Goal: Information Seeking & Learning: Learn about a topic

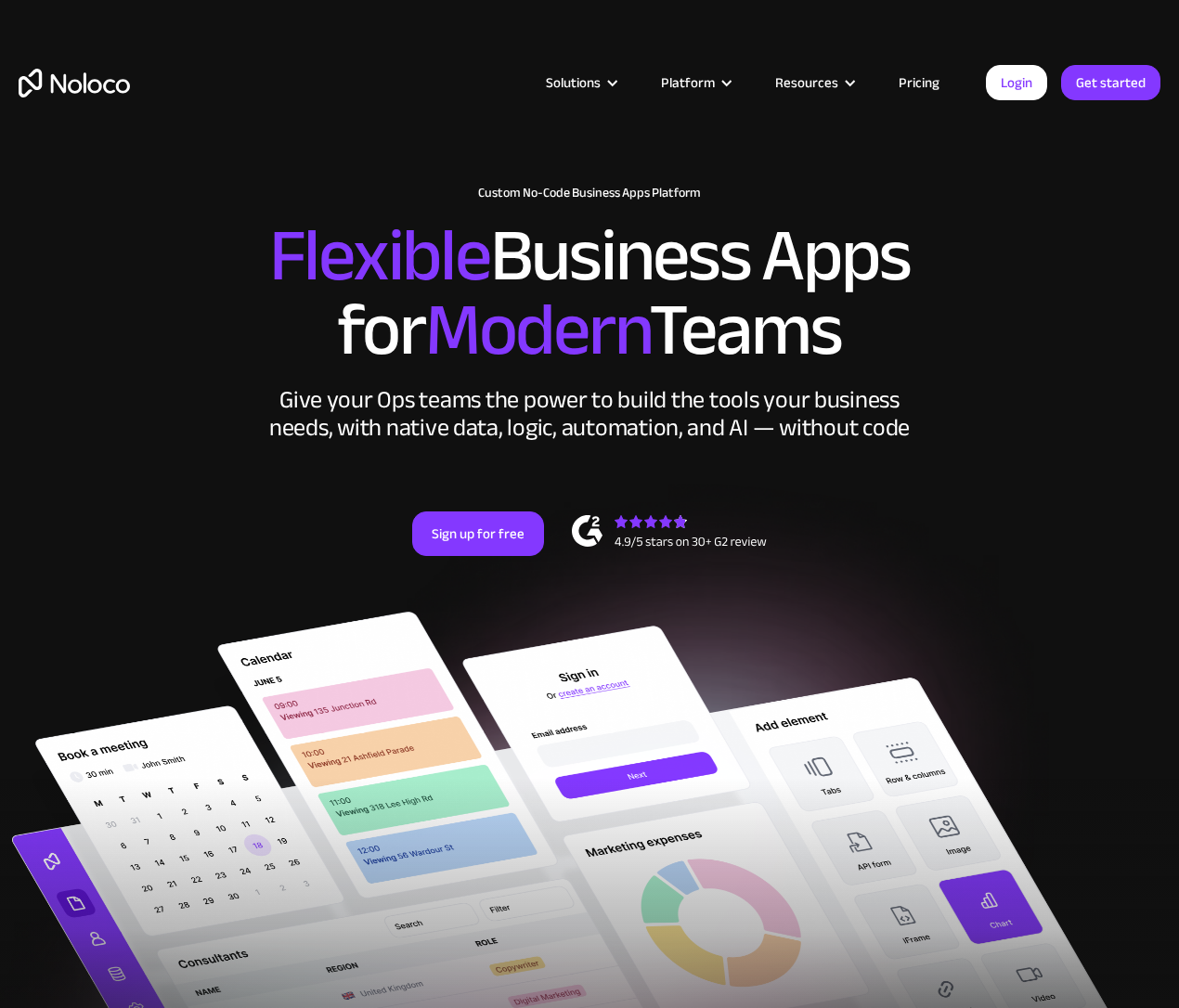
click at [922, 80] on link "Pricing" at bounding box center [919, 83] width 88 height 24
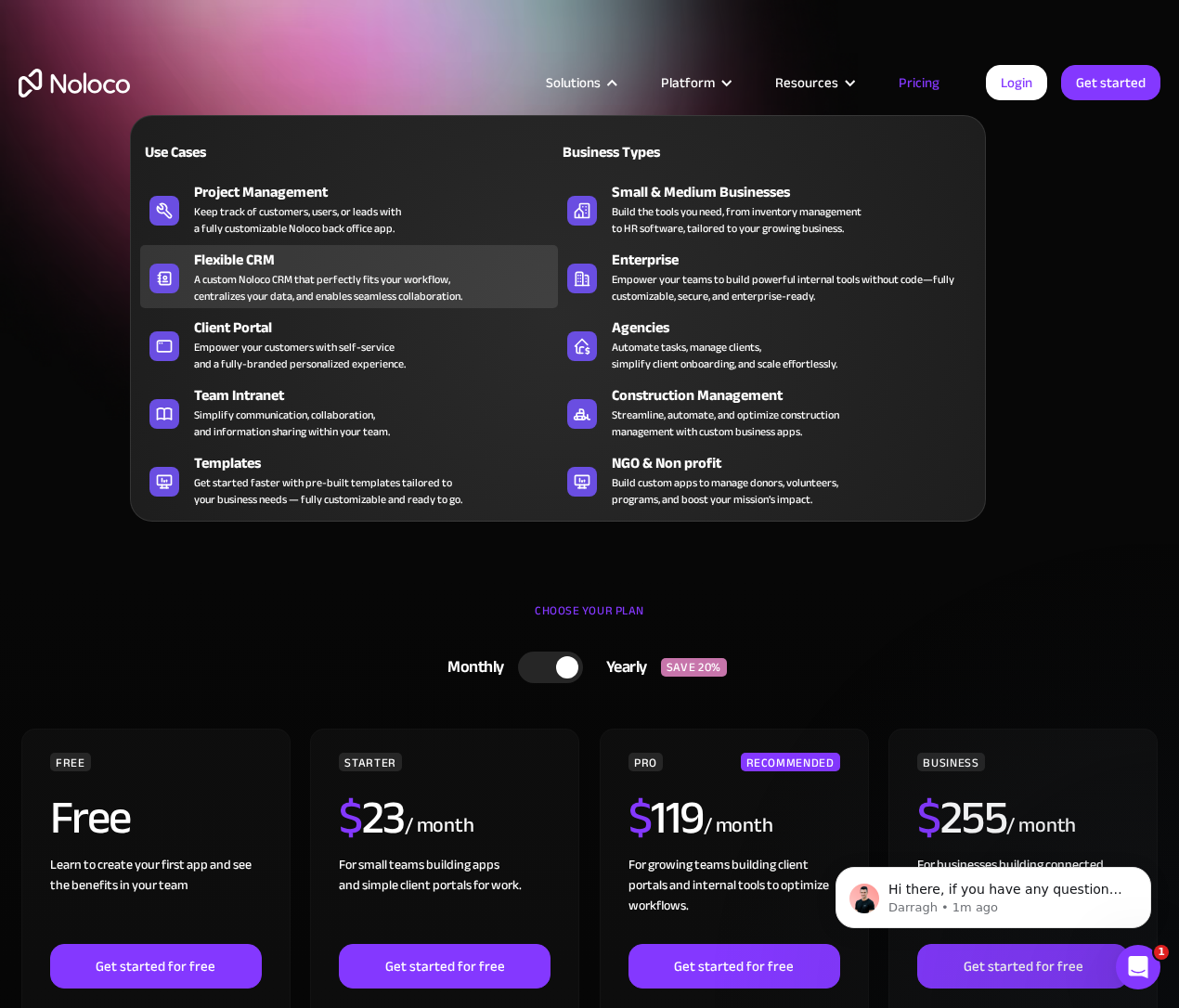
click at [432, 262] on div "Flexible CRM" at bounding box center [380, 260] width 372 height 22
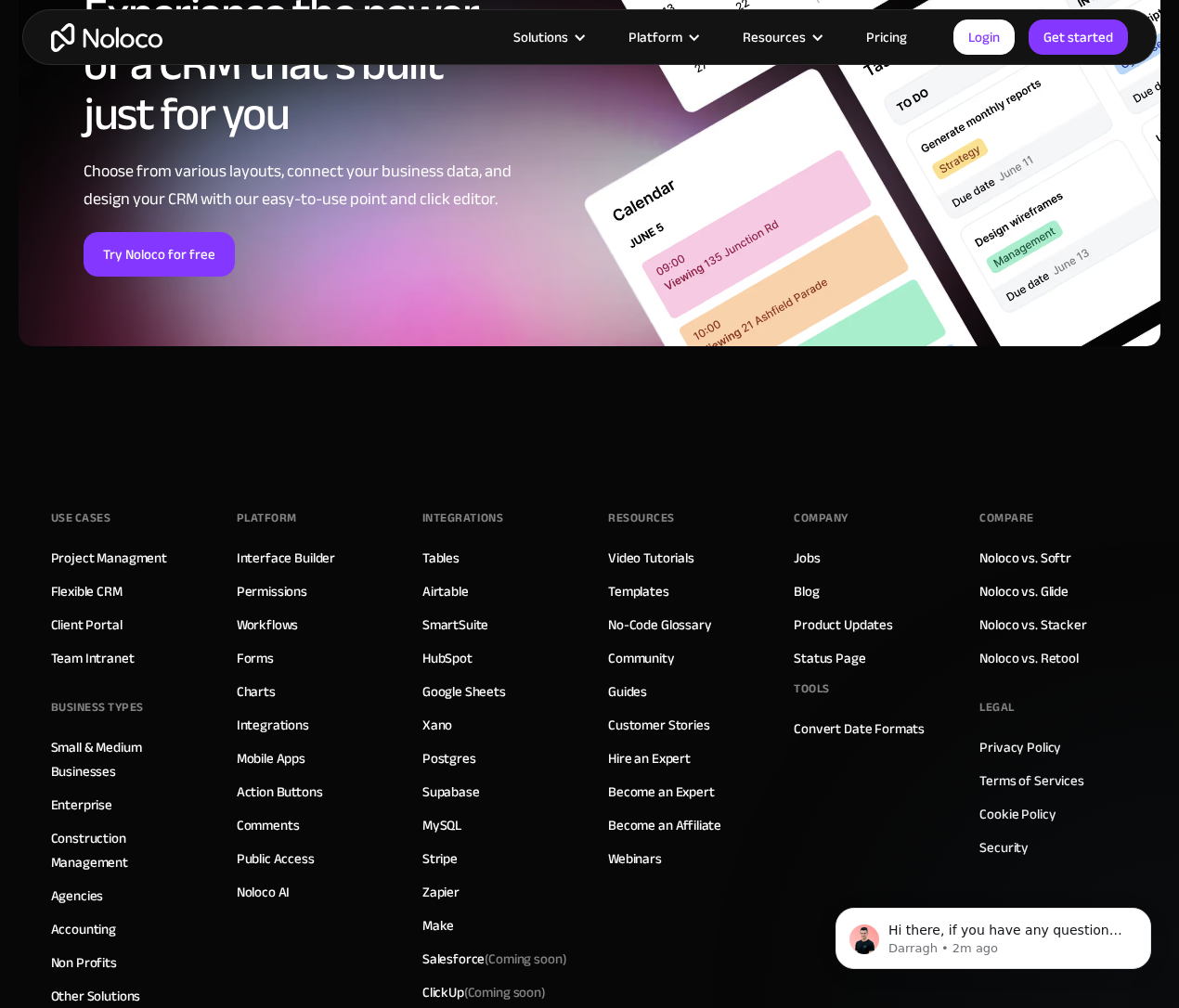
scroll to position [7035, 0]
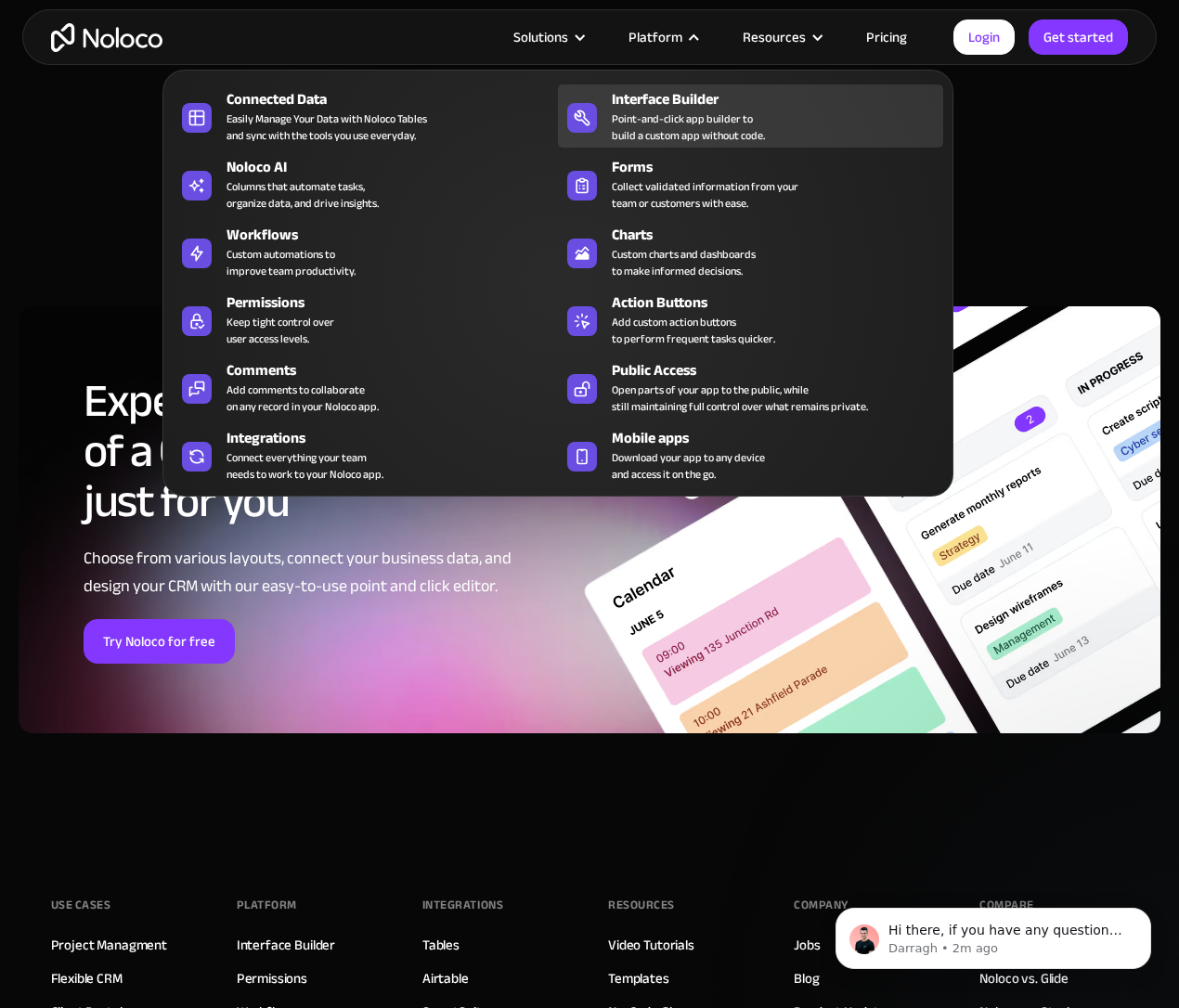
click at [688, 110] on div "Point-and-click app builder to build a custom app without code." at bounding box center [689, 127] width 153 height 34
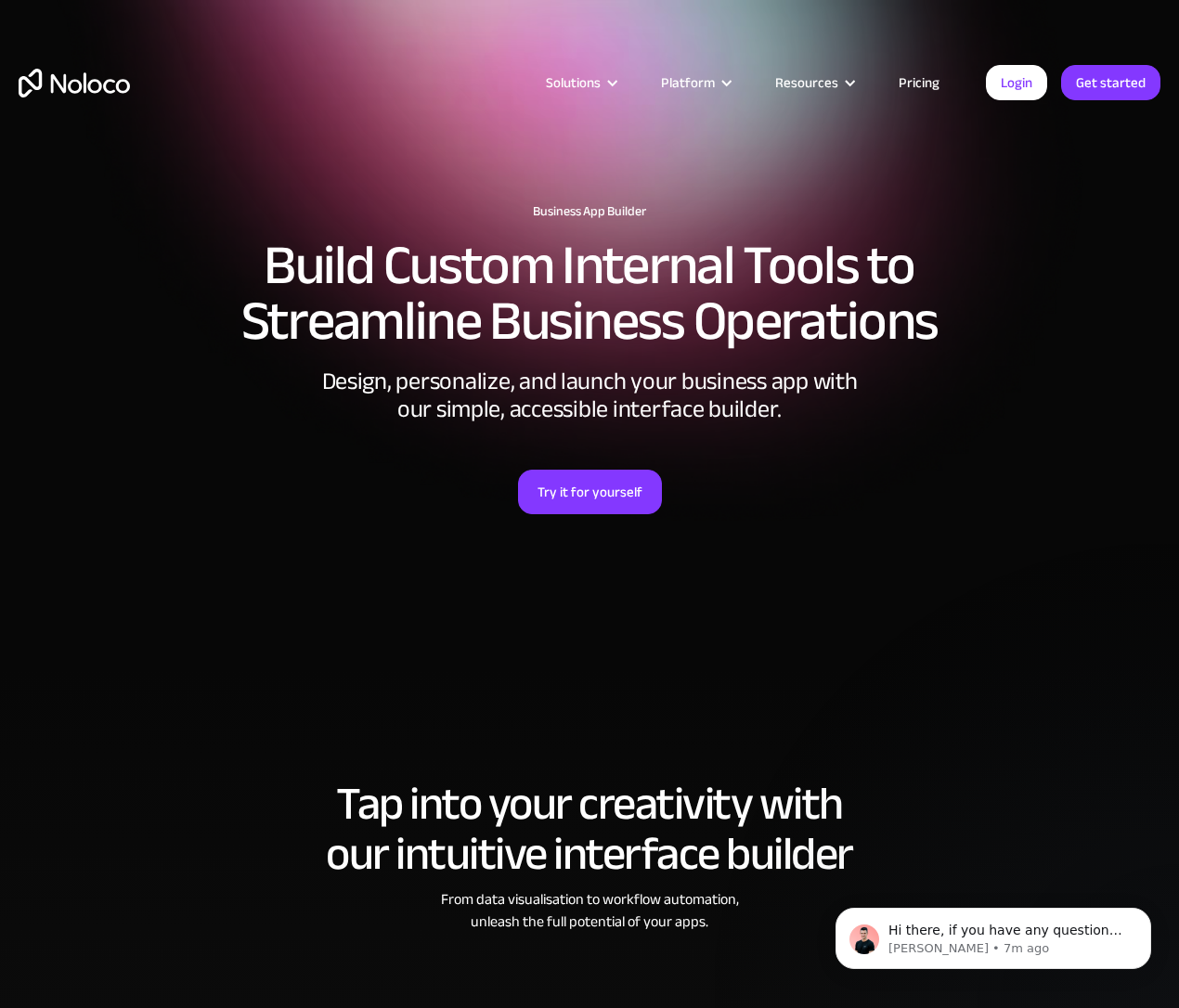
drag, startPoint x: 910, startPoint y: 87, endPoint x: 903, endPoint y: 105, distance: 19.3
click at [910, 87] on link "Pricing" at bounding box center [919, 83] width 88 height 24
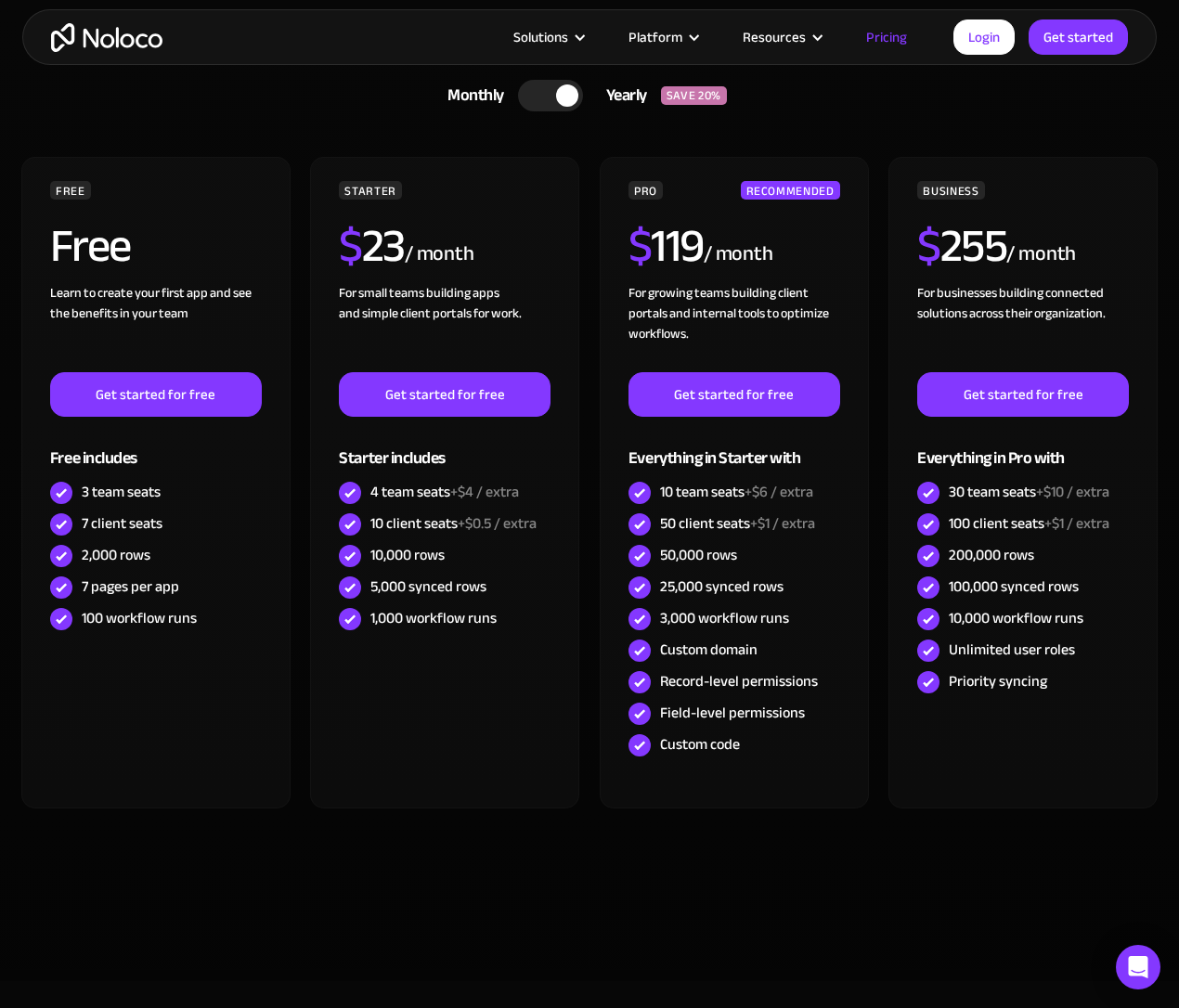
scroll to position [538, 0]
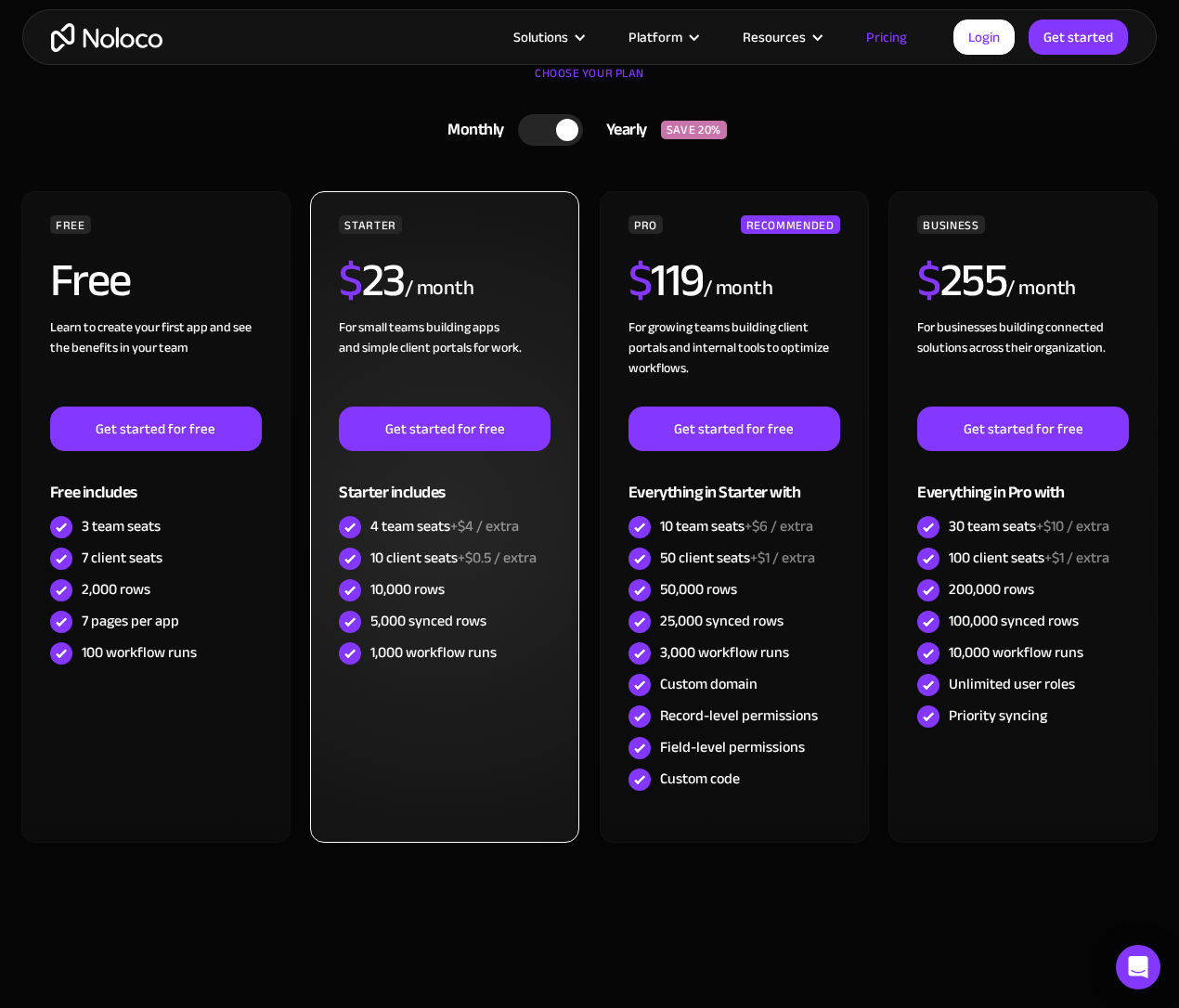
click at [458, 372] on div "For small teams building apps and simple client portals for work. ‍" at bounding box center [444, 362] width 212 height 90
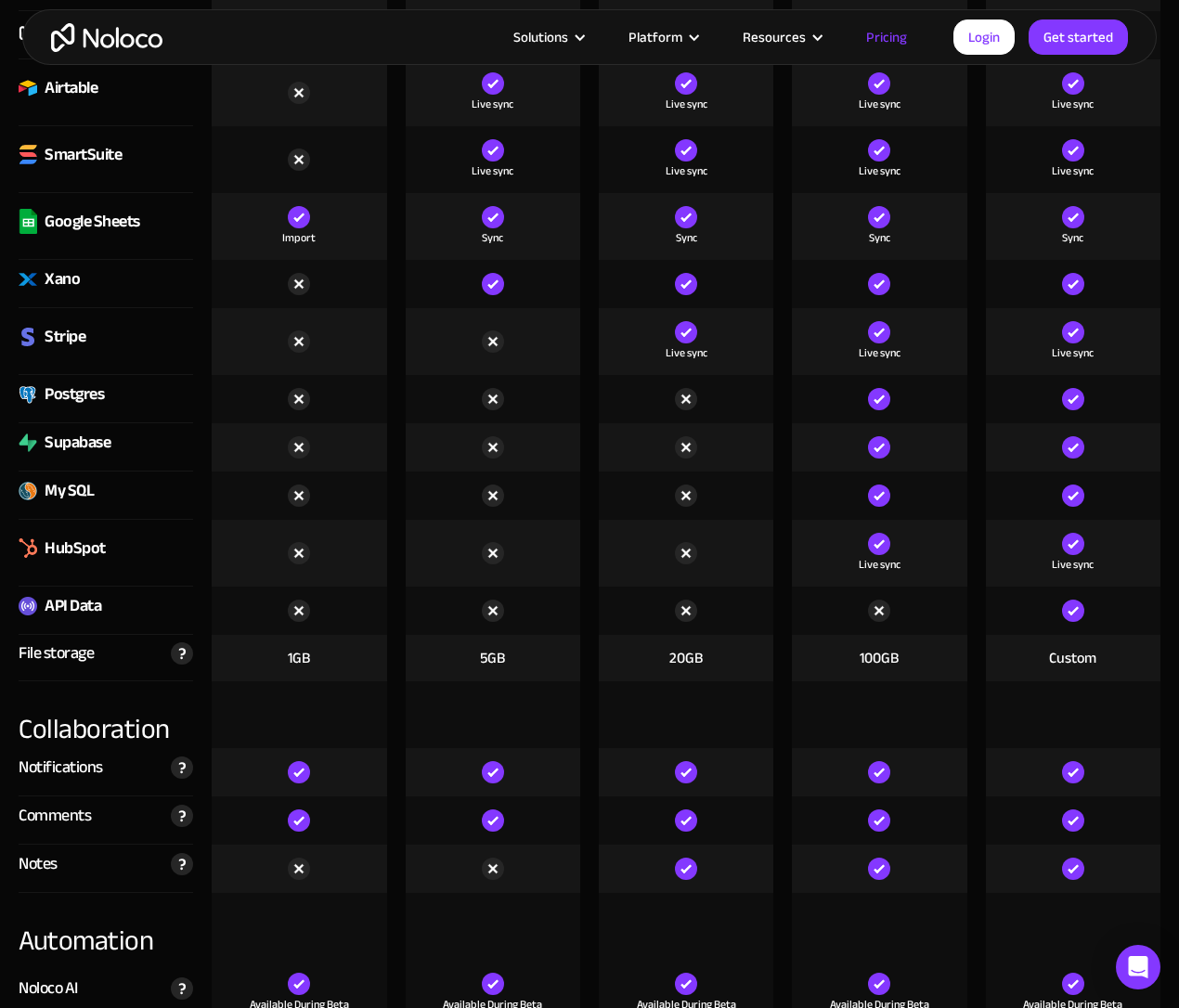
scroll to position [2902, 0]
